Goal: Book appointment/travel/reservation

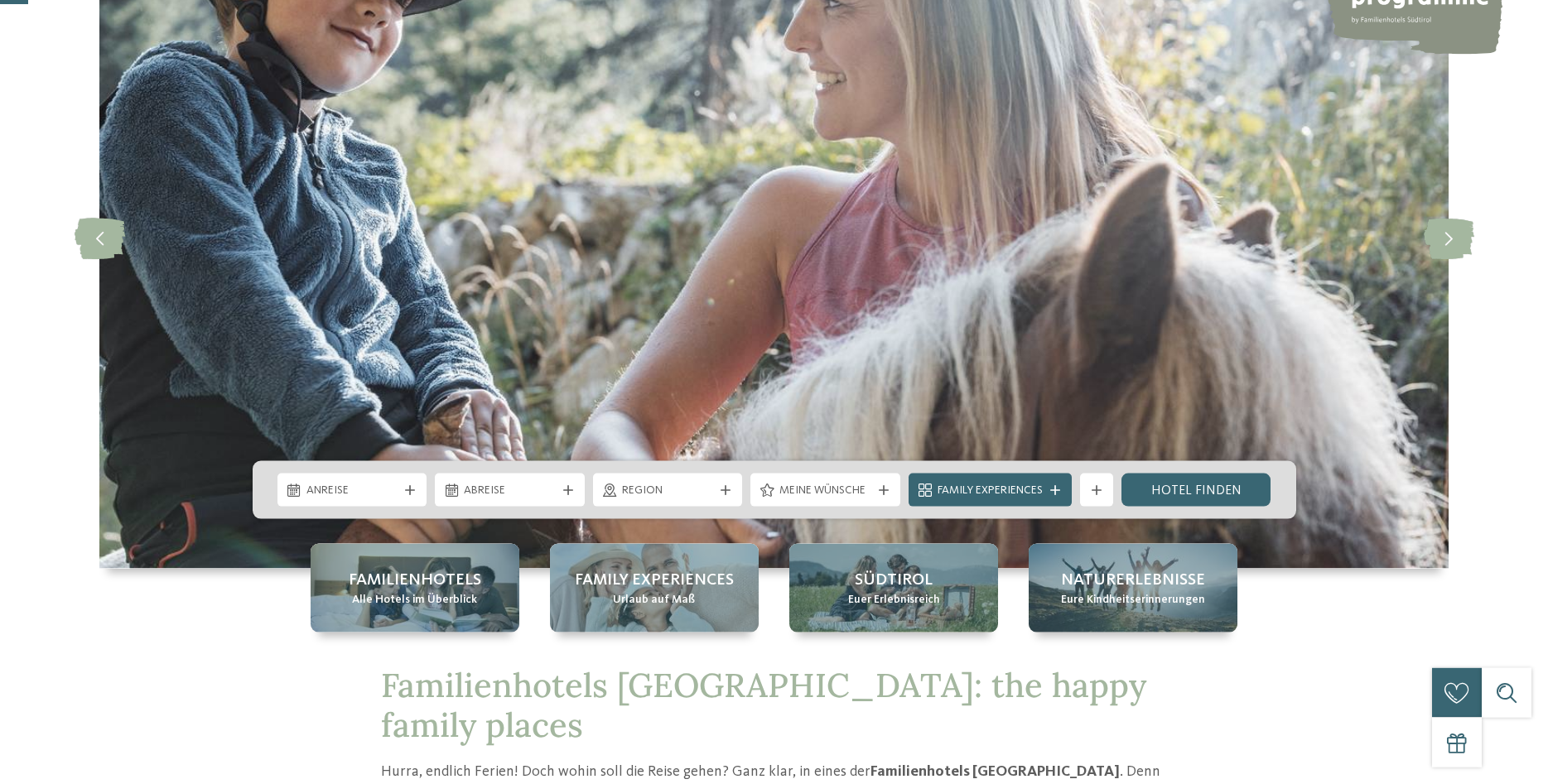
scroll to position [254, 0]
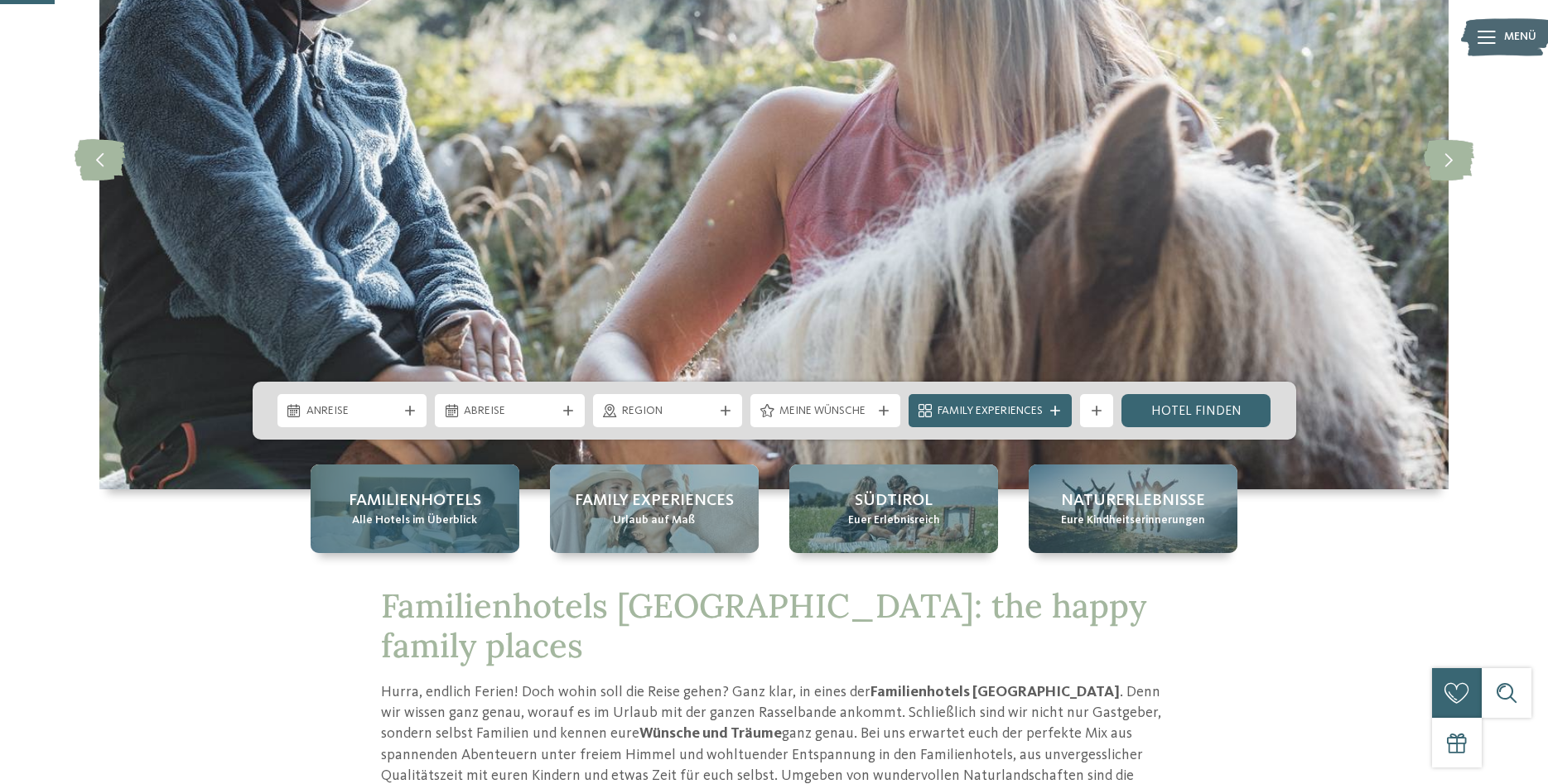
click at [427, 525] on span "Alle Hotels im Überblick" at bounding box center [415, 521] width 125 height 16
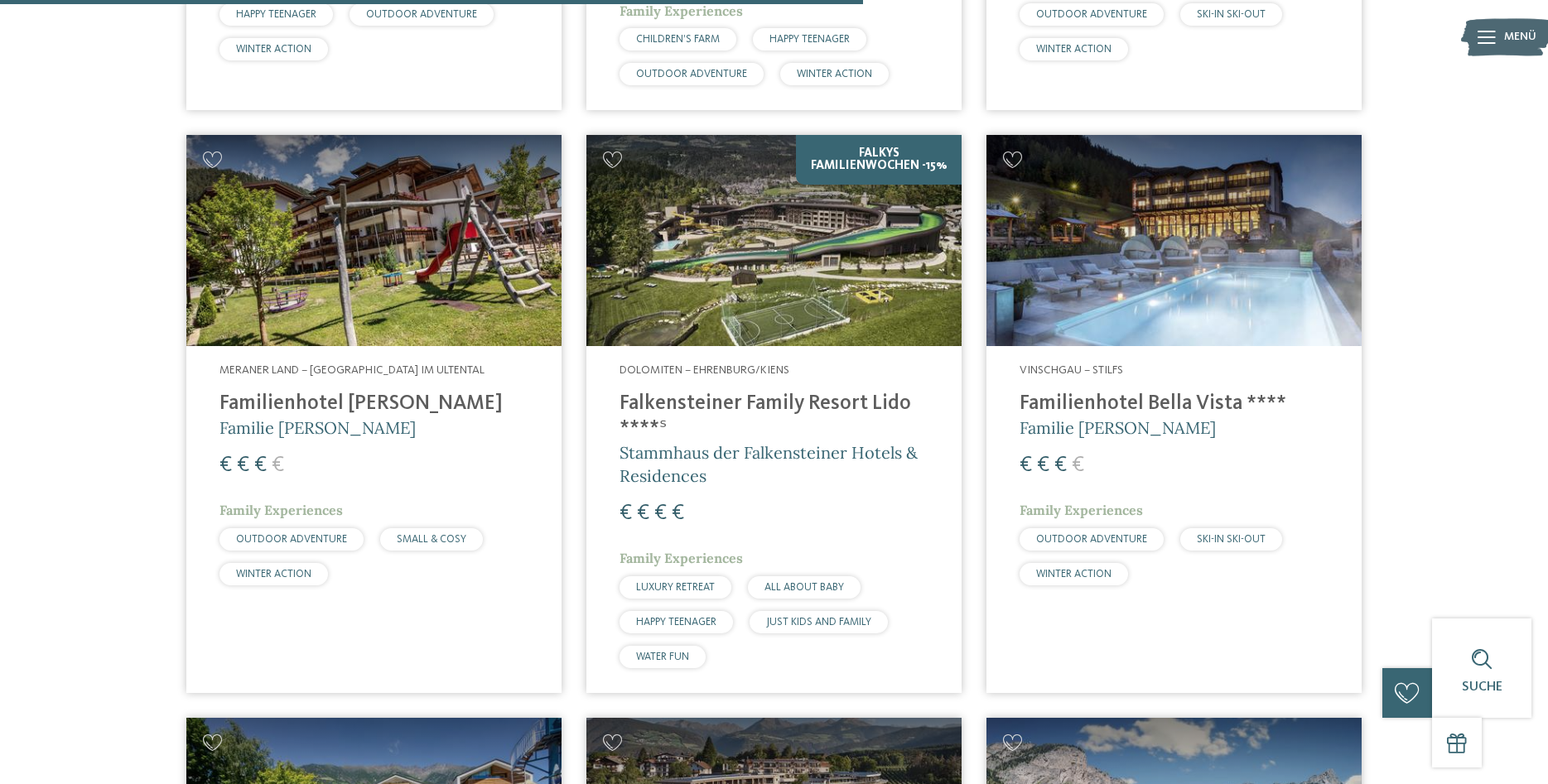
scroll to position [3463, 0]
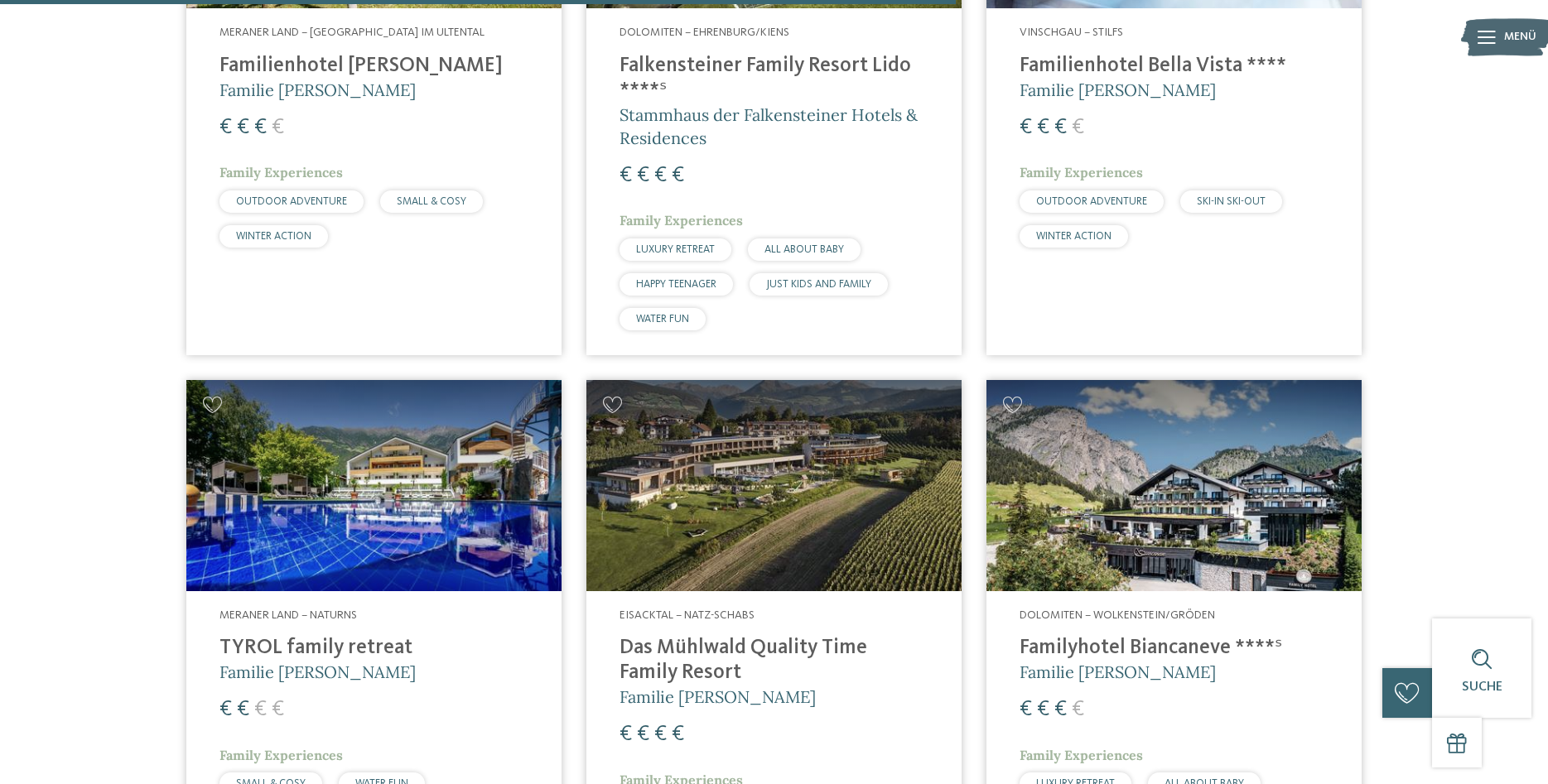
click at [807, 521] on img at bounding box center [774, 485] width 375 height 212
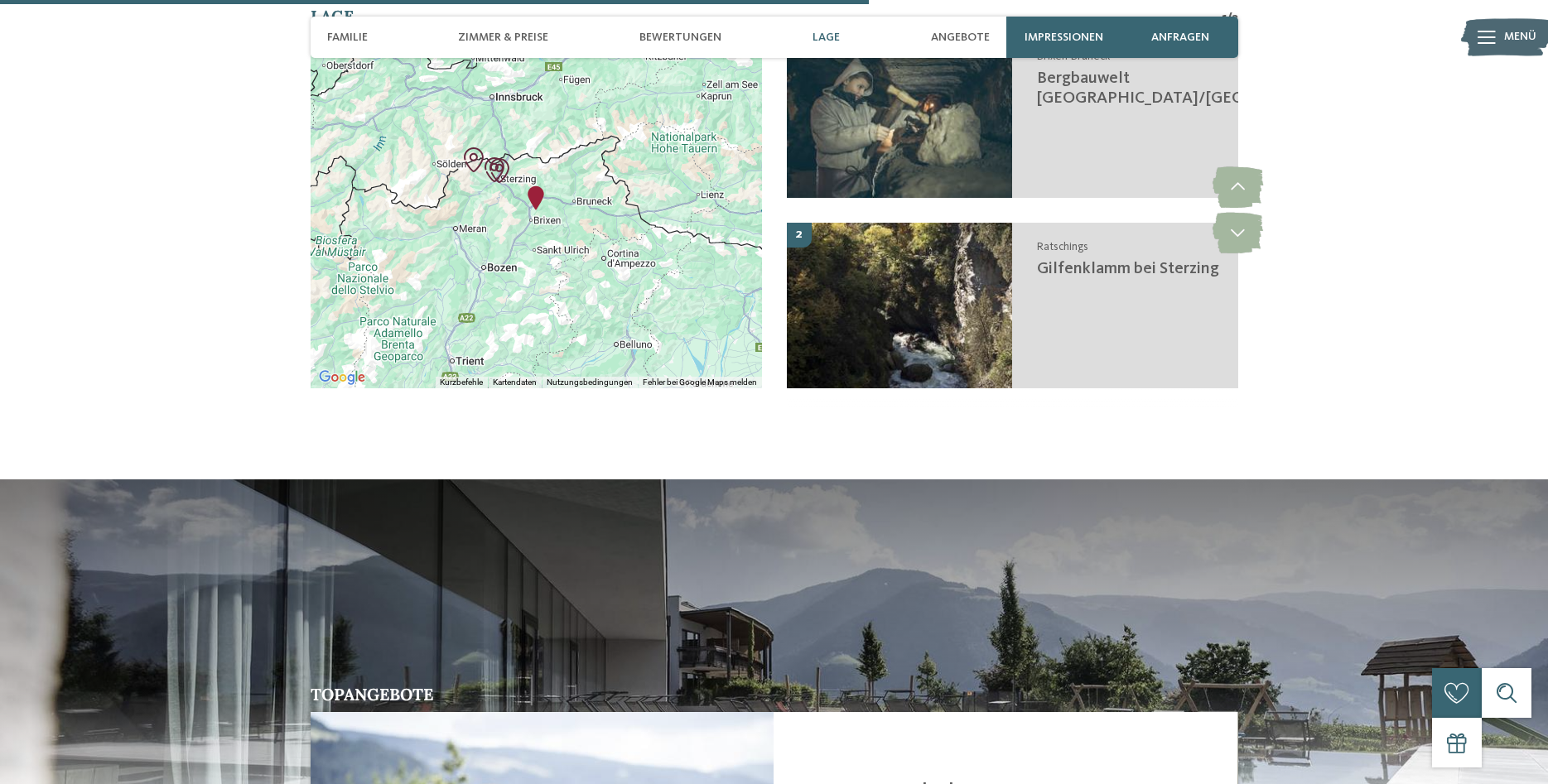
scroll to position [3548, 0]
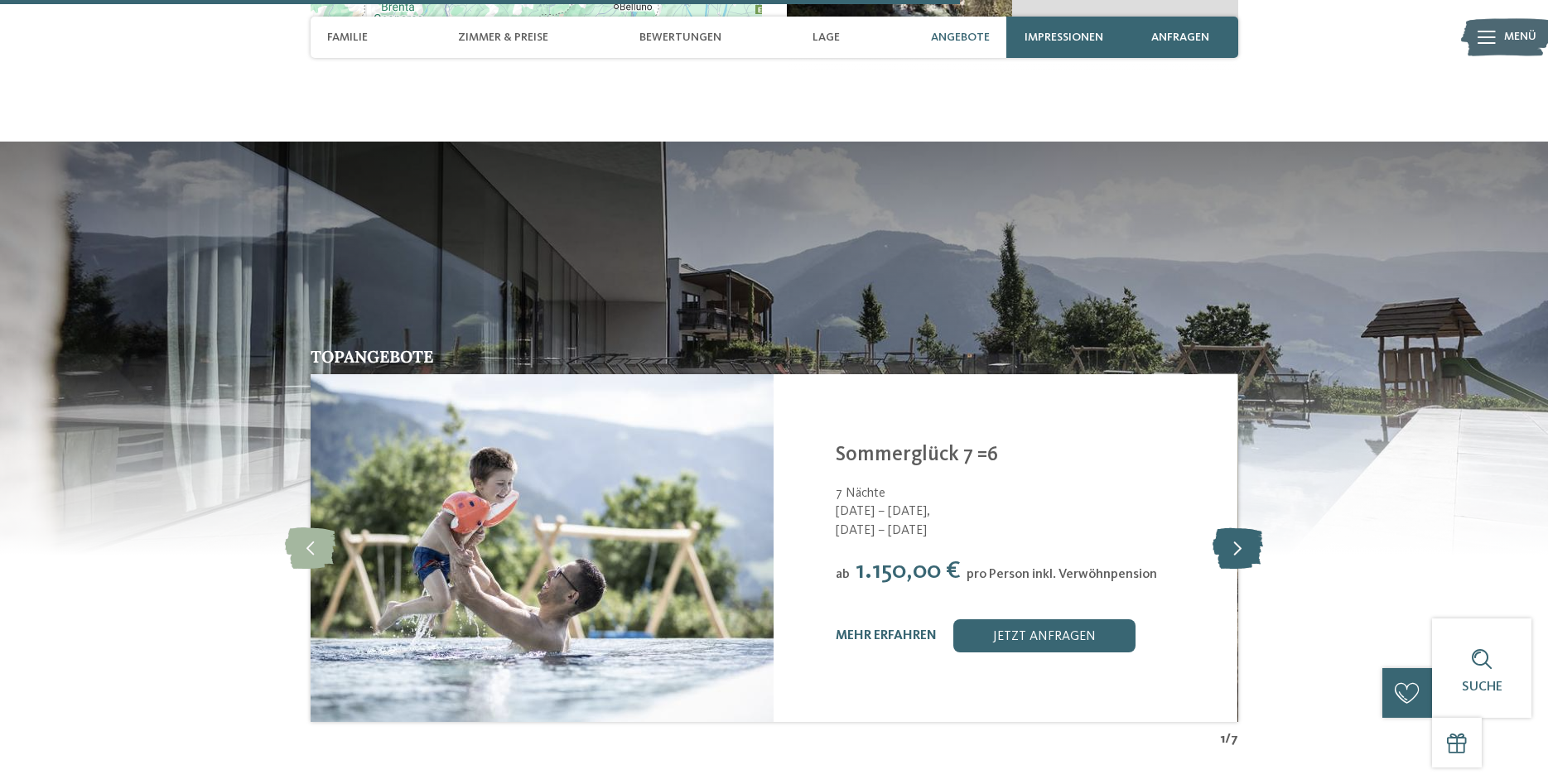
click at [1248, 527] on icon at bounding box center [1238, 548] width 51 height 41
